Goal: Information Seeking & Learning: Compare options

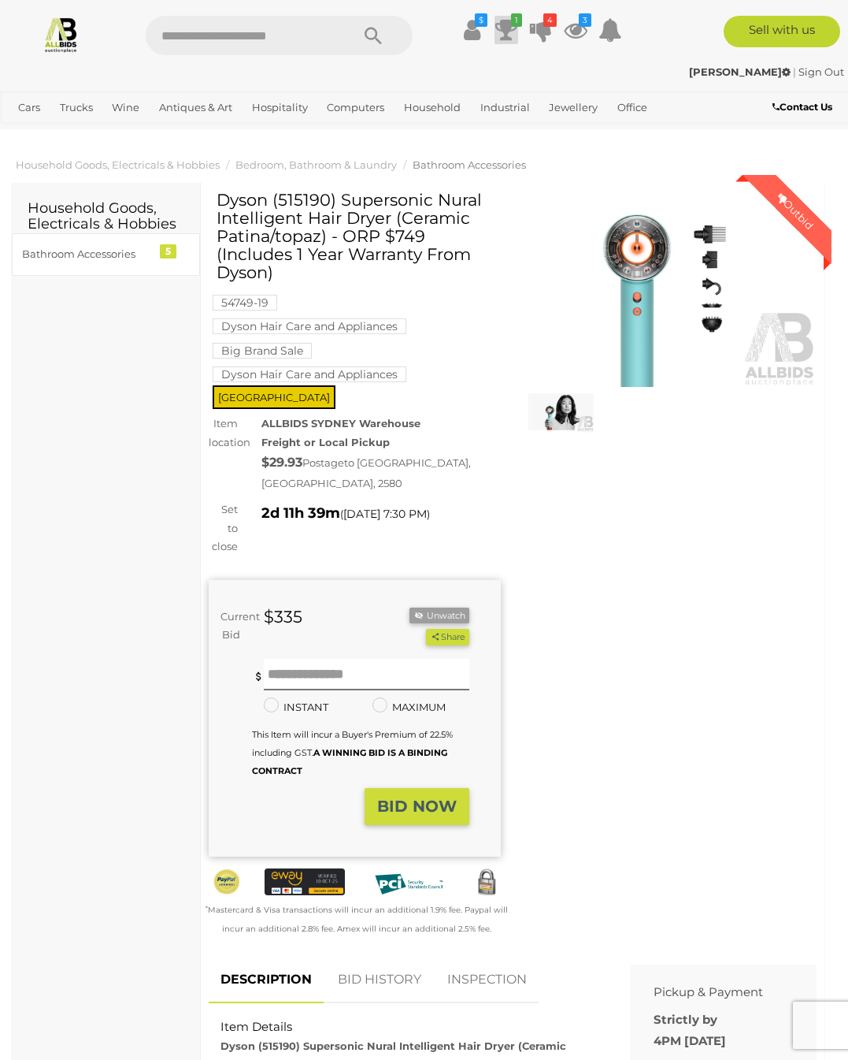
click at [507, 33] on icon at bounding box center [507, 30] width 22 height 28
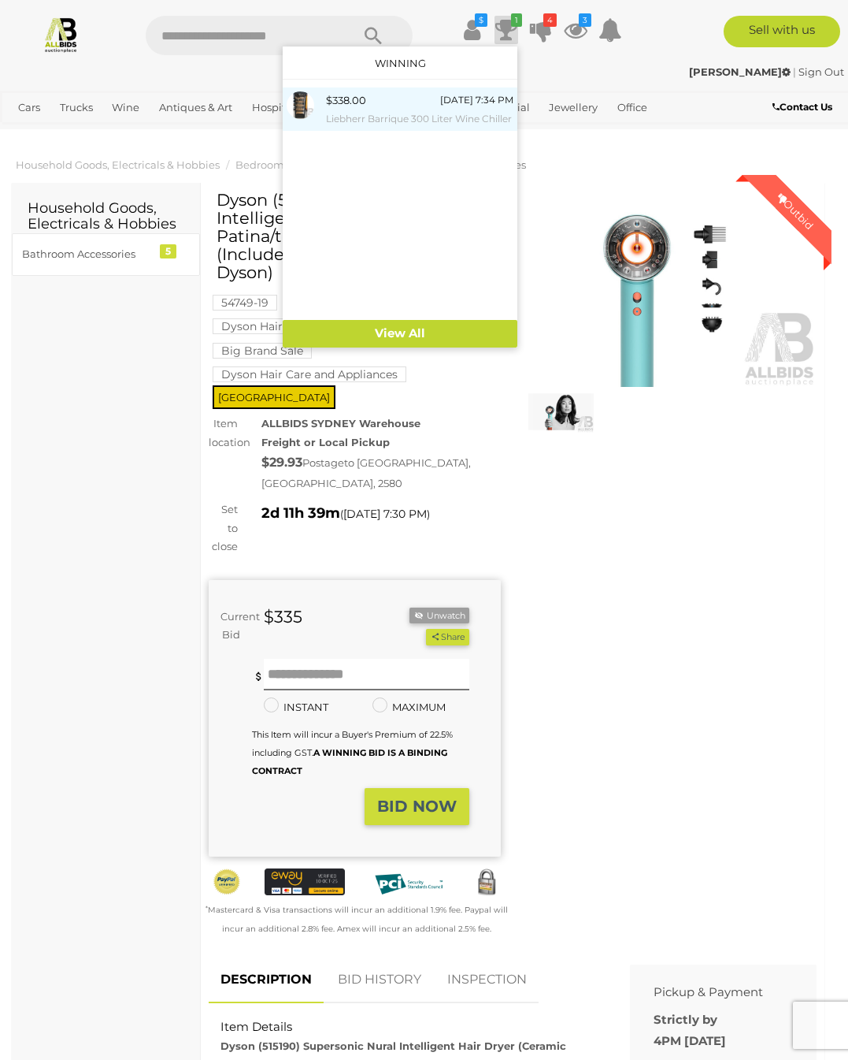
click at [364, 115] on small "Liebherr Barrique 300 Liter Wine Chiller" at bounding box center [420, 118] width 188 height 17
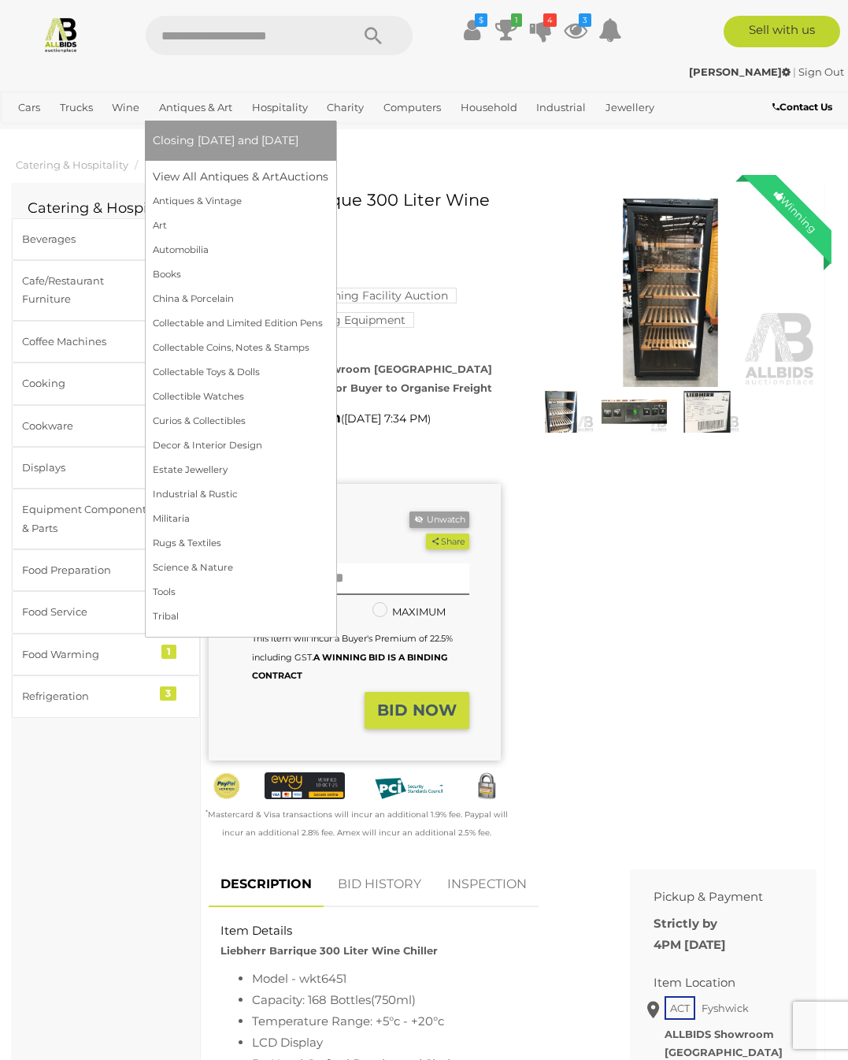
scroll to position [0, 3]
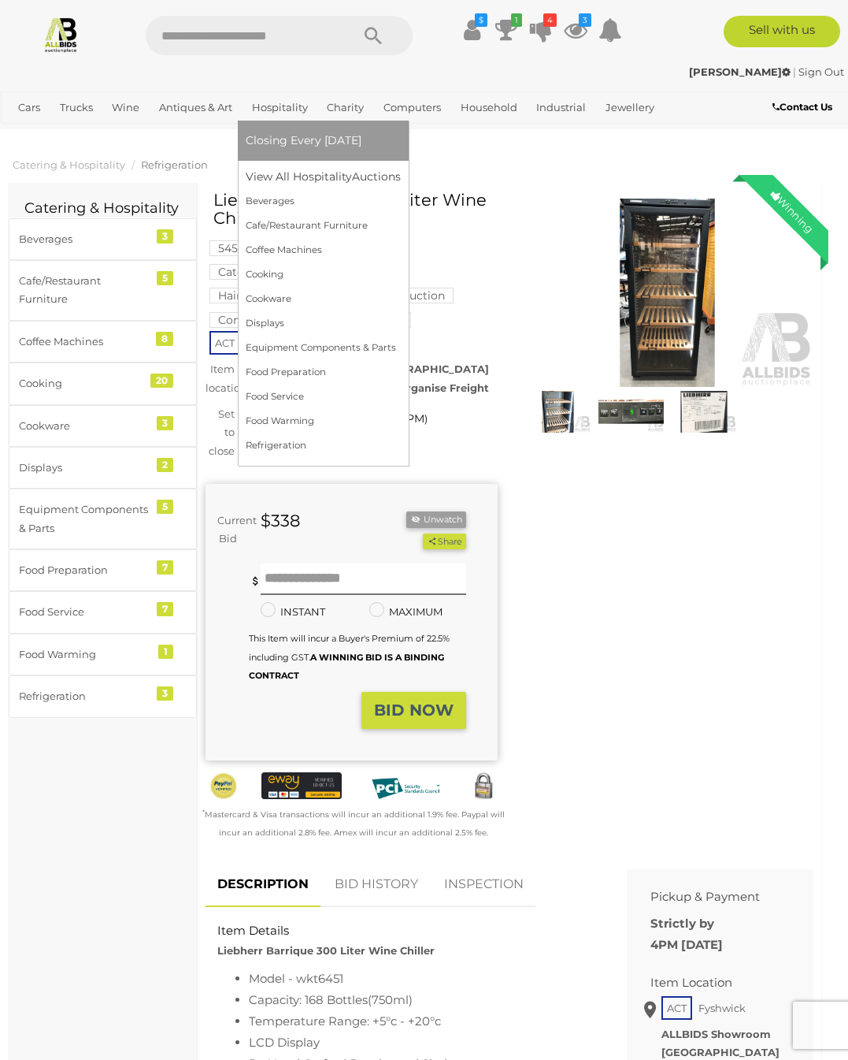
click at [300, 108] on link "Hospitality" at bounding box center [280, 108] width 69 height 26
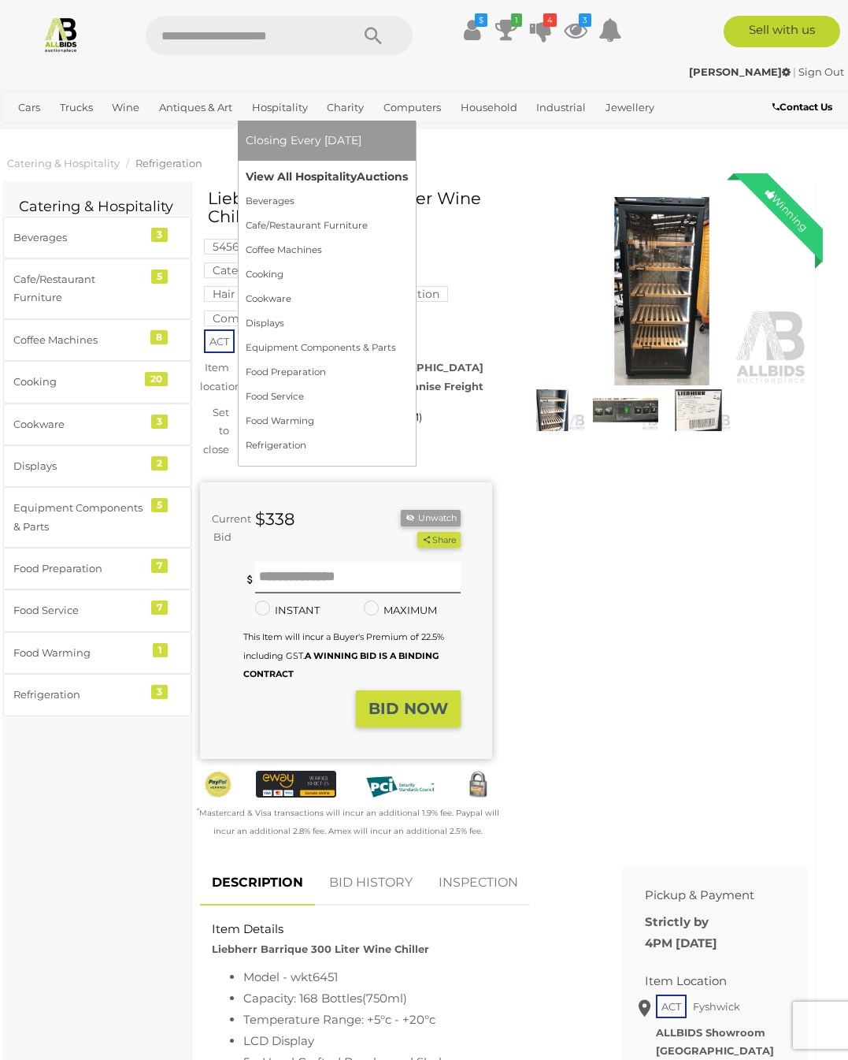
scroll to position [1, 9]
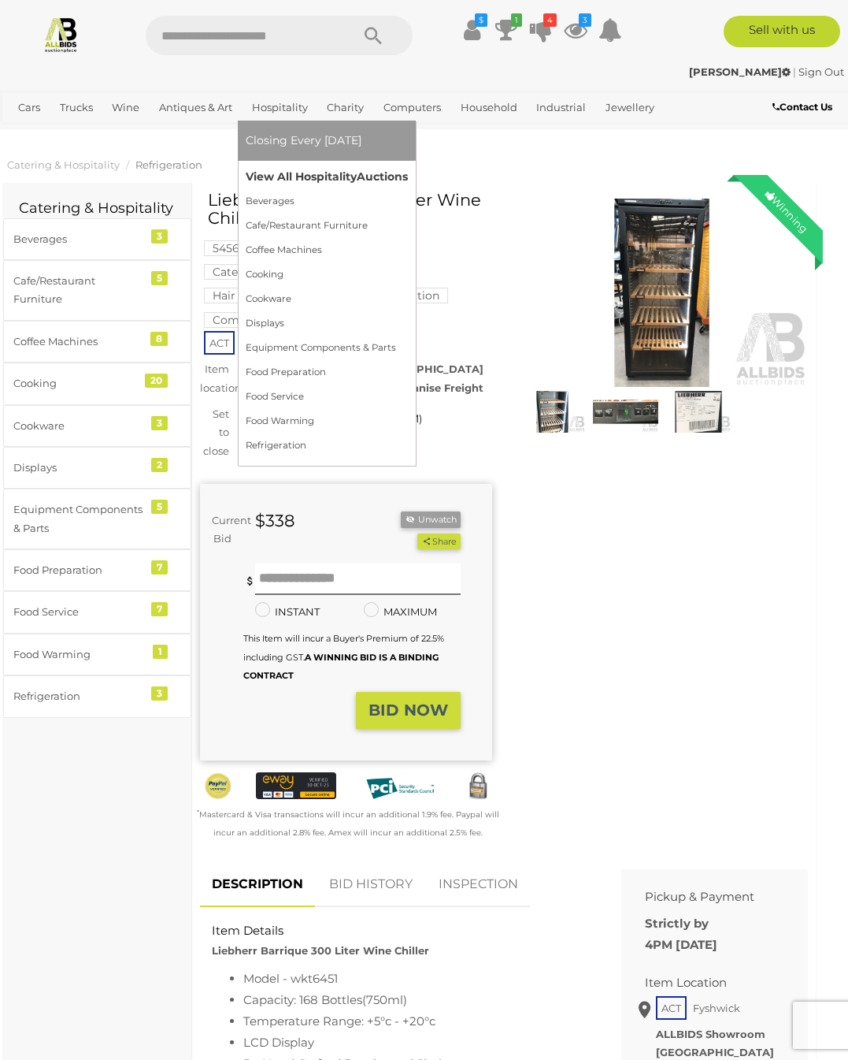
click at [295, 171] on link "View All Hospitality Auctions" at bounding box center [327, 177] width 162 height 24
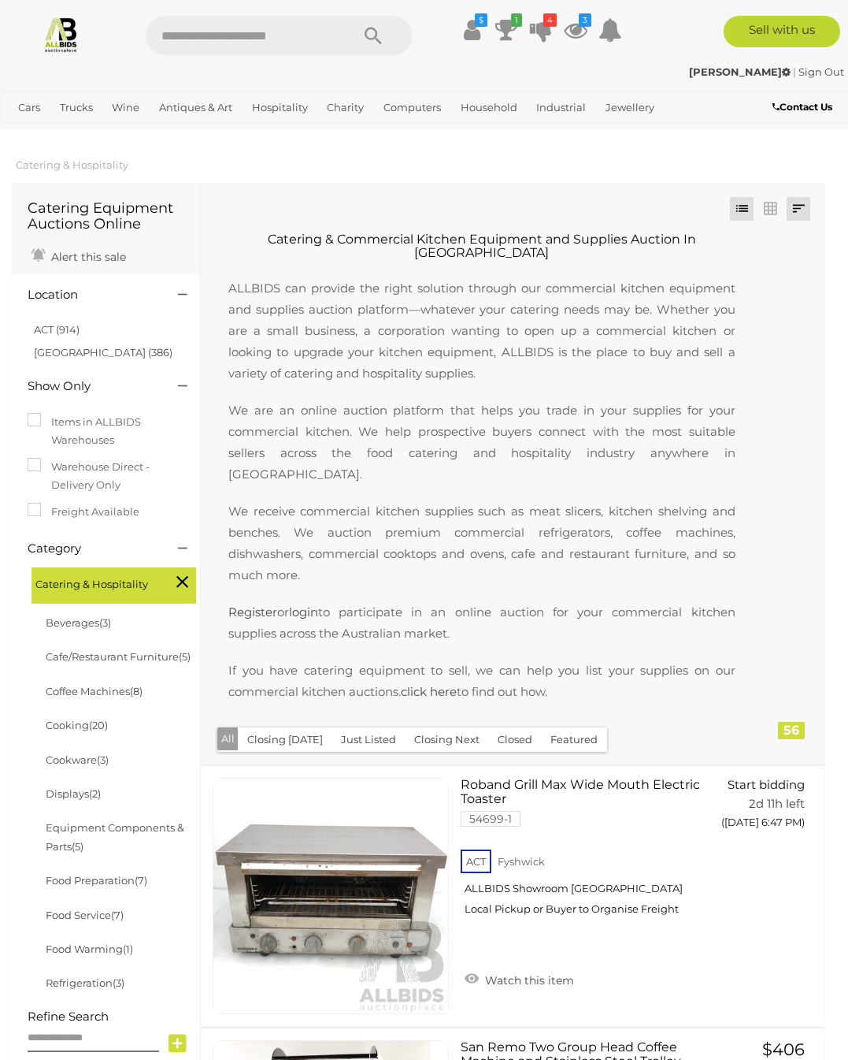
click at [795, 206] on link at bounding box center [799, 209] width 24 height 24
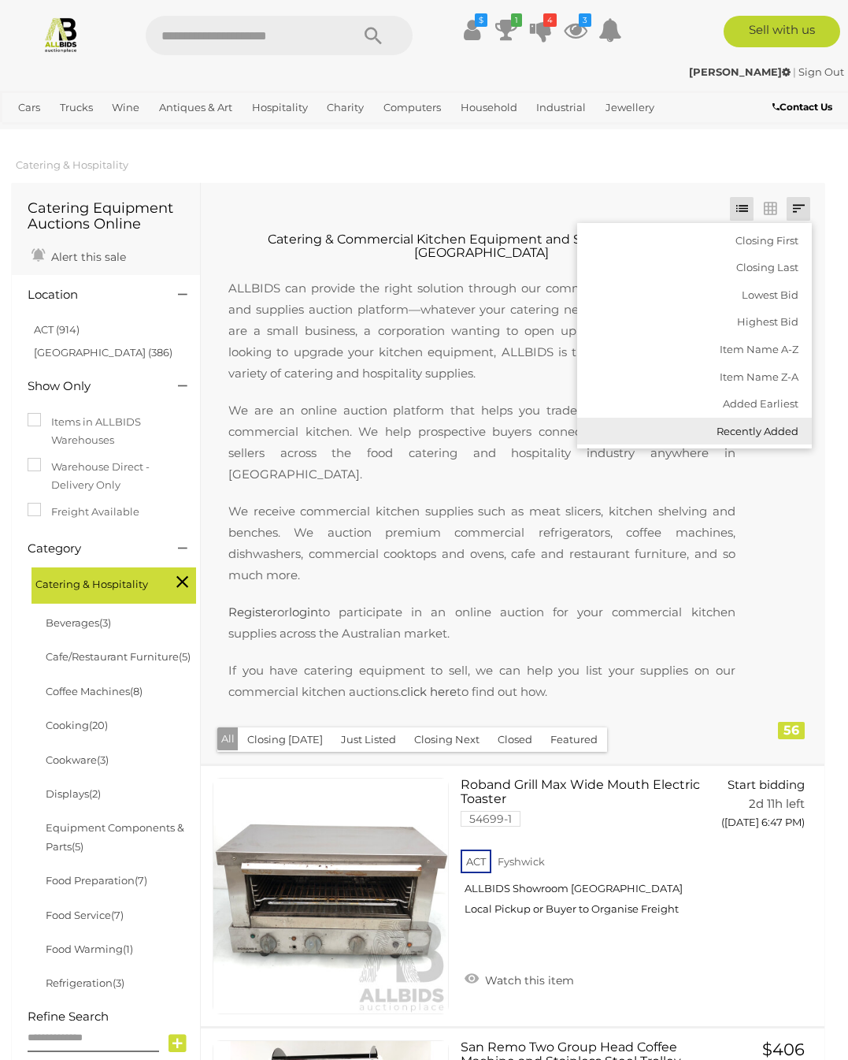
click at [733, 430] on link "Recently Added" at bounding box center [694, 432] width 235 height 28
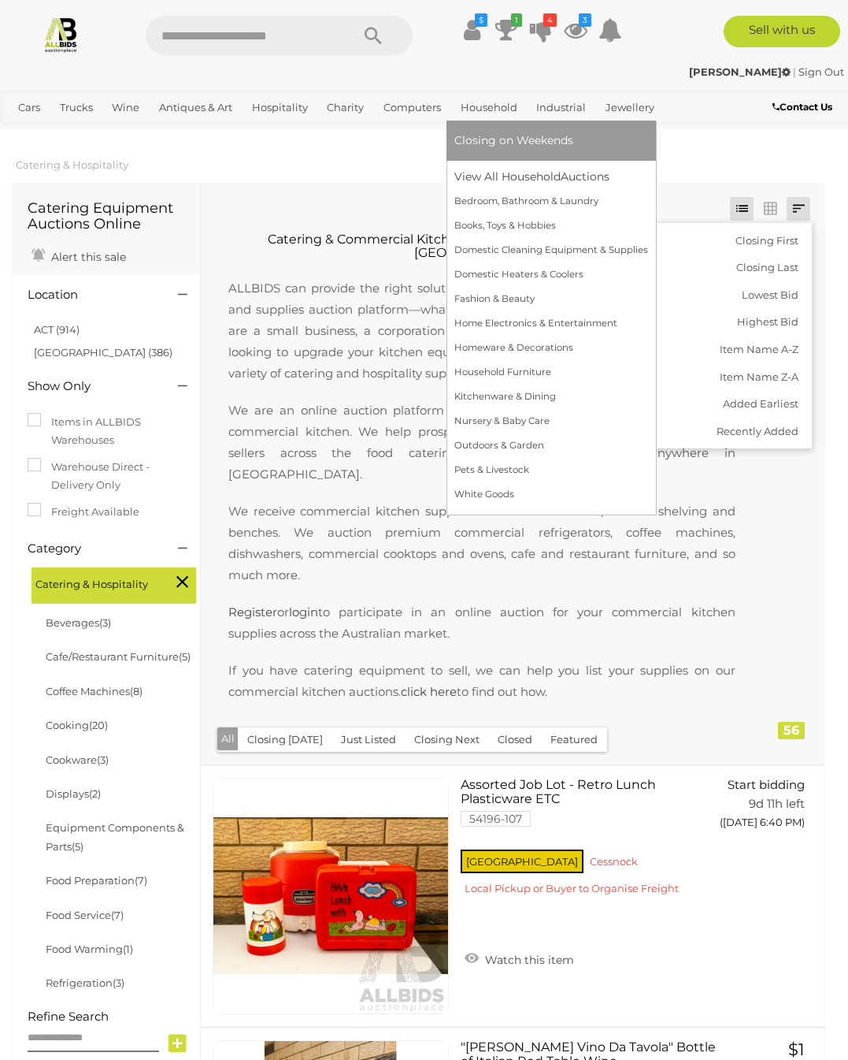
click at [490, 110] on link "Household" at bounding box center [489, 108] width 69 height 26
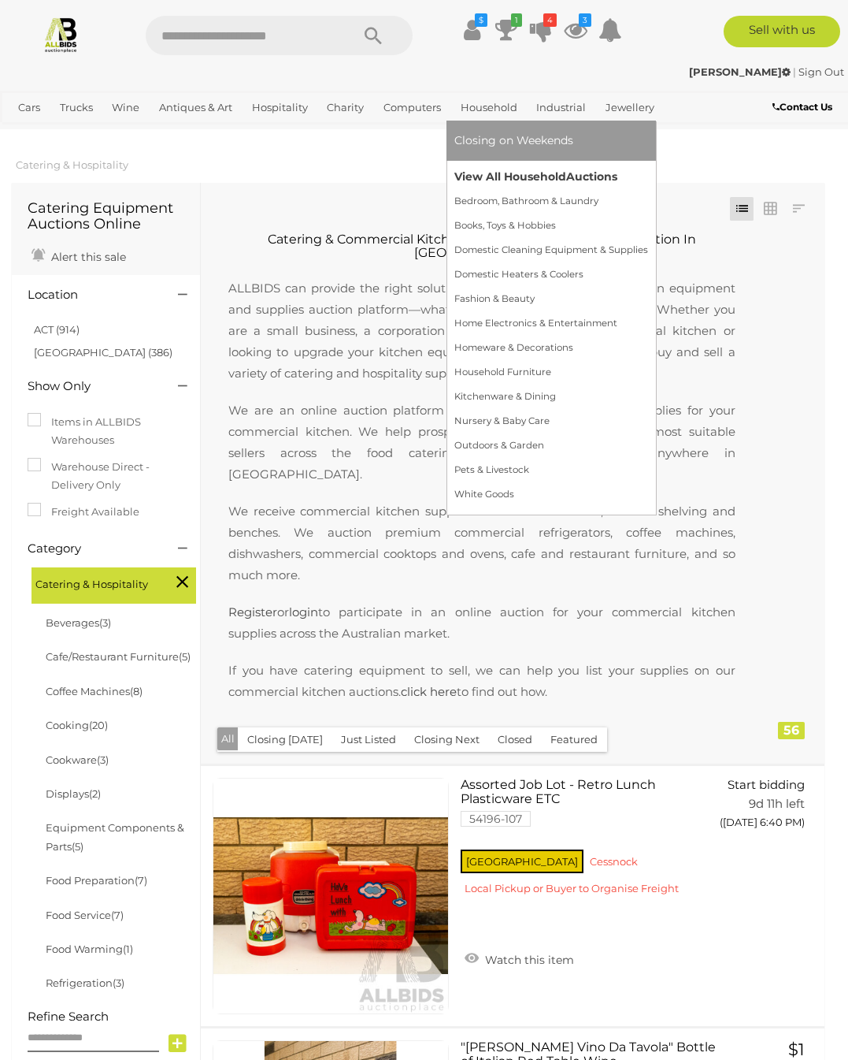
click at [494, 180] on link "View All Household Auctions" at bounding box center [552, 177] width 194 height 24
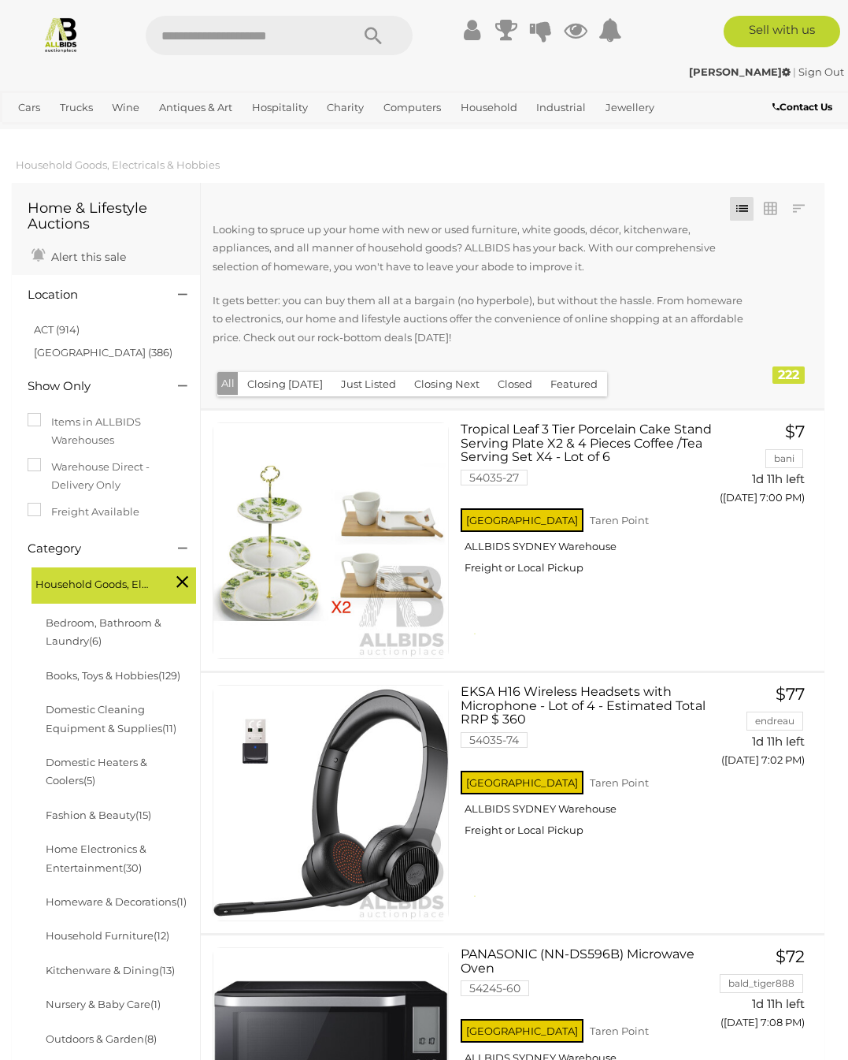
scroll to position [5059, 0]
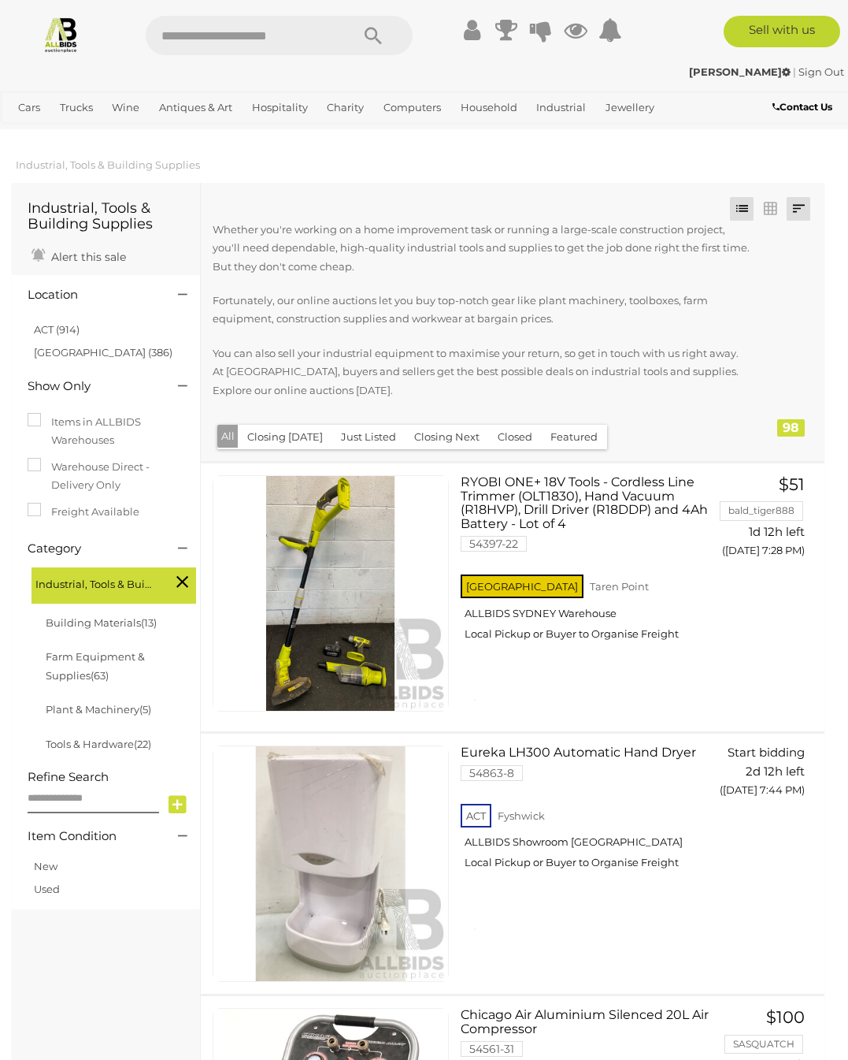
click at [804, 206] on link at bounding box center [799, 209] width 24 height 24
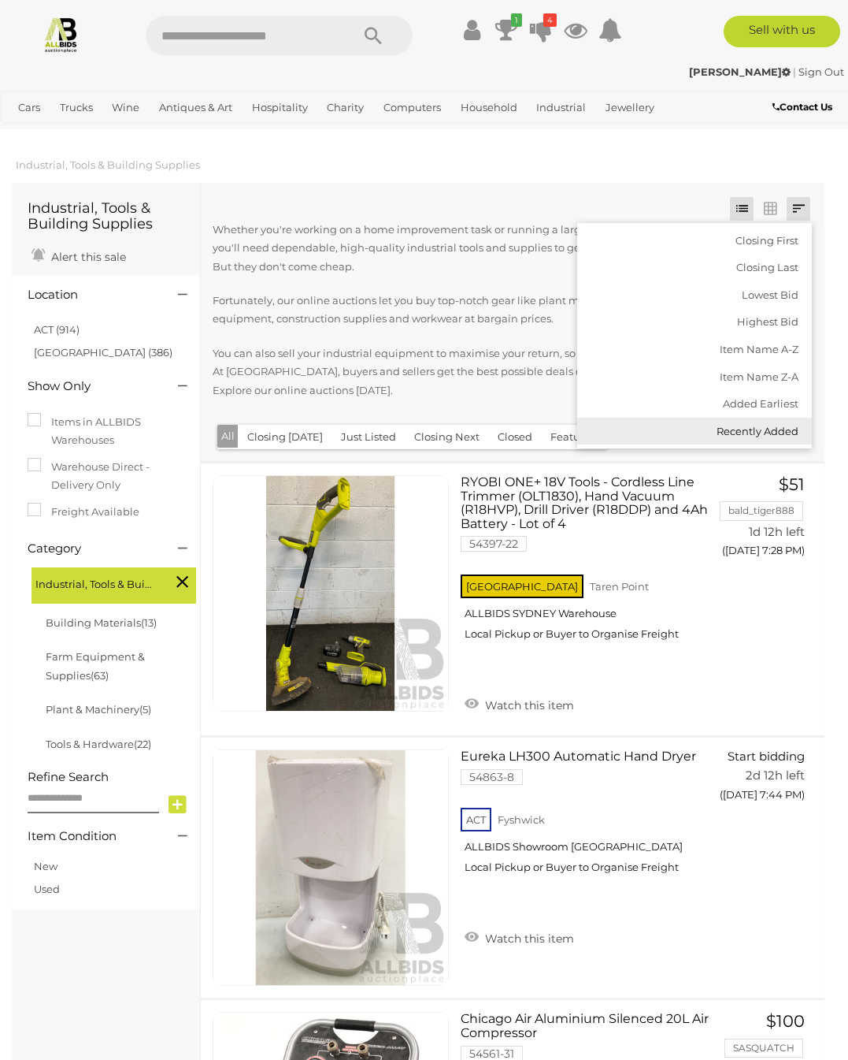
click at [782, 433] on link "Recently Added" at bounding box center [694, 432] width 235 height 28
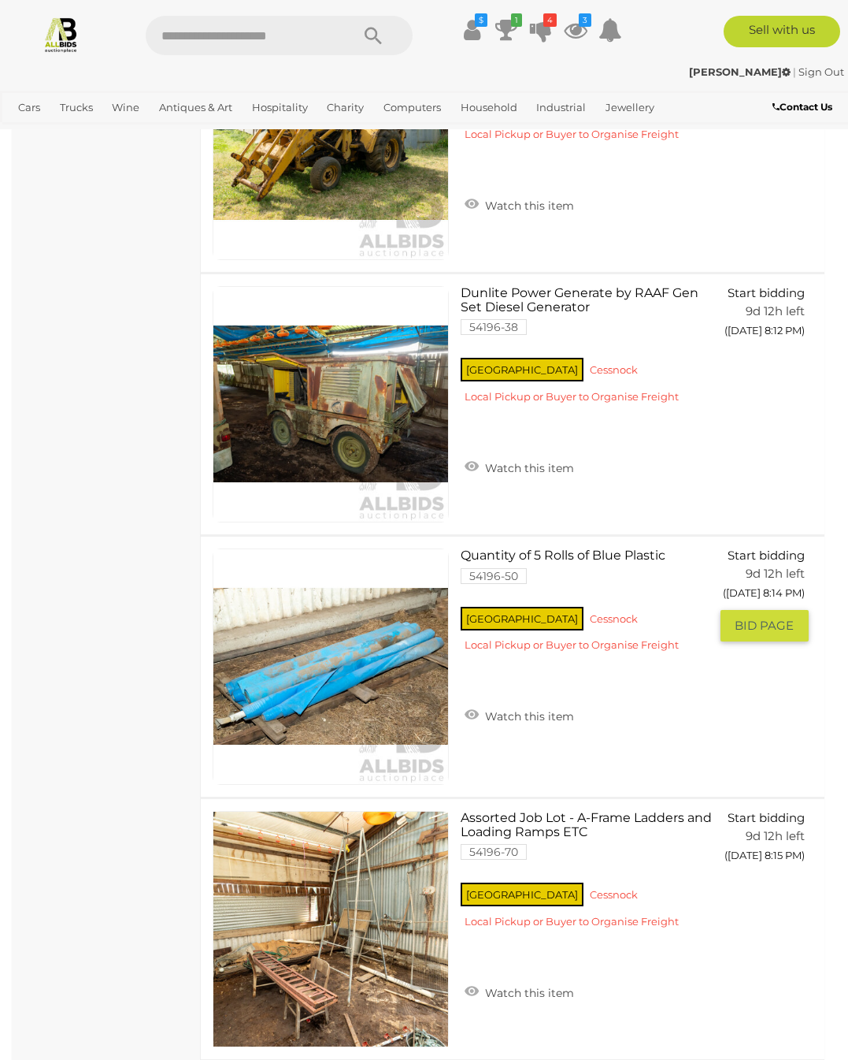
scroll to position [20667, 0]
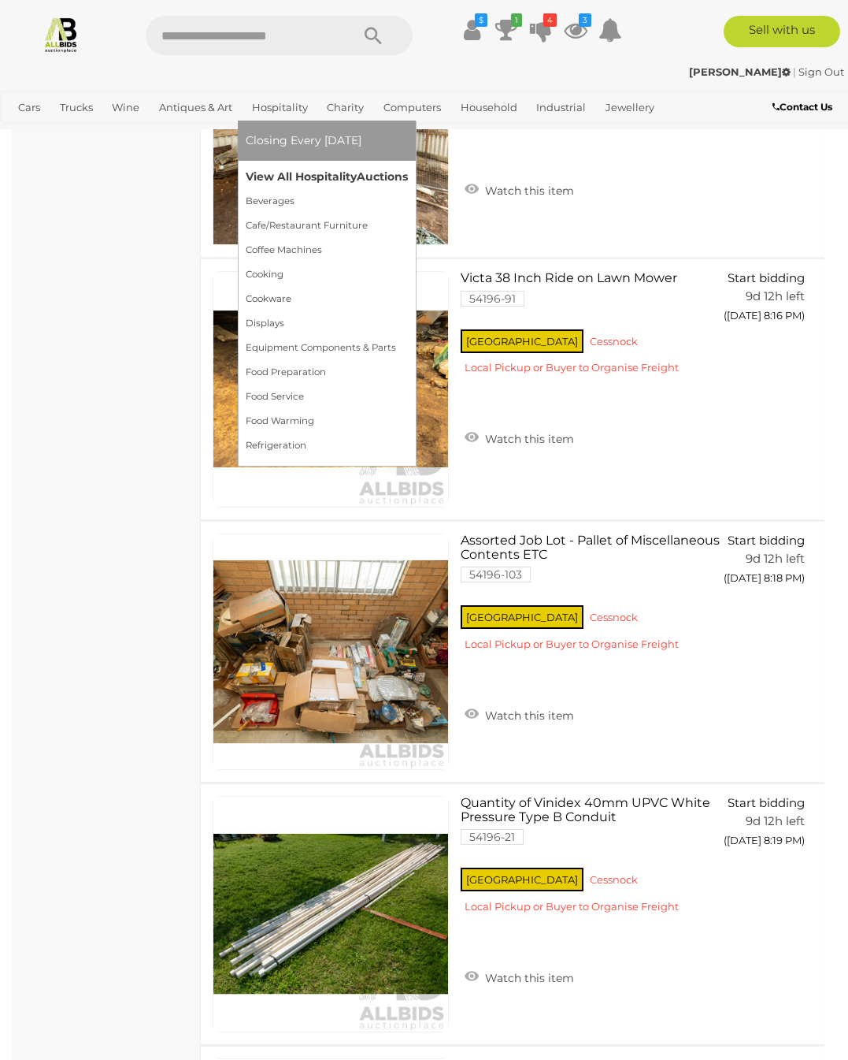
click at [306, 173] on link "View All Hospitality Auctions" at bounding box center [327, 177] width 162 height 24
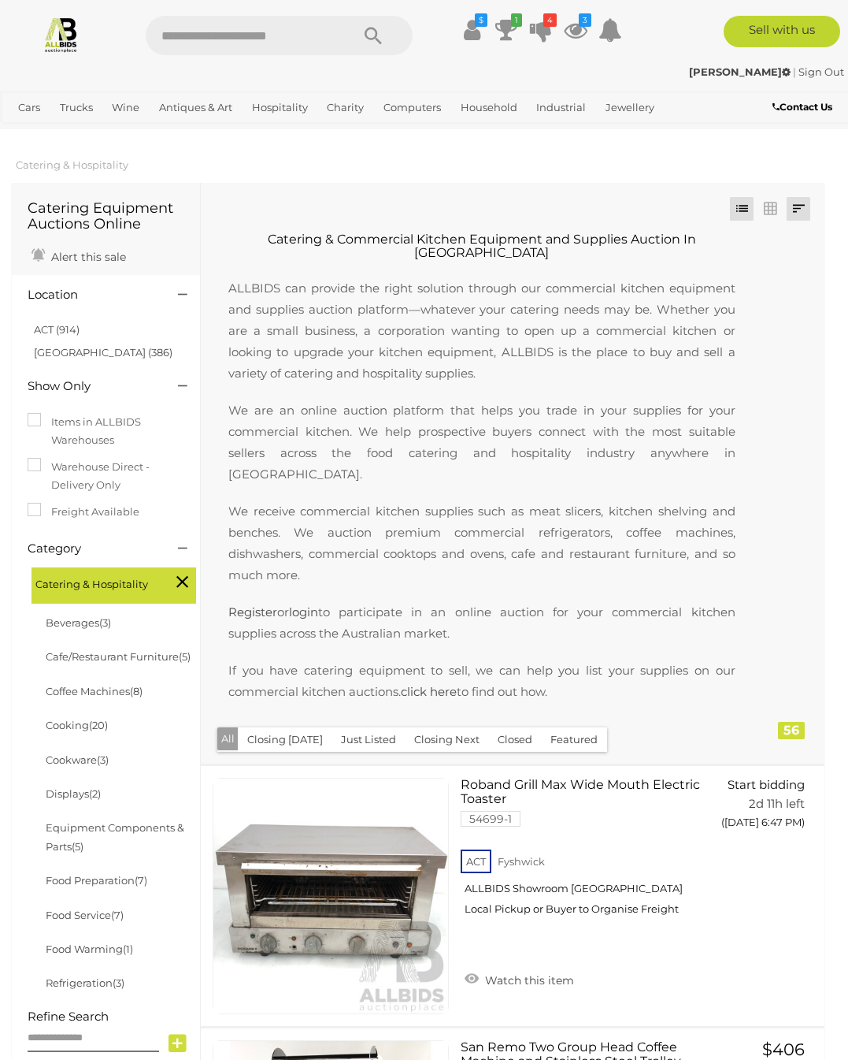
click at [796, 202] on link at bounding box center [799, 209] width 24 height 24
